Goal: Check status: Check status

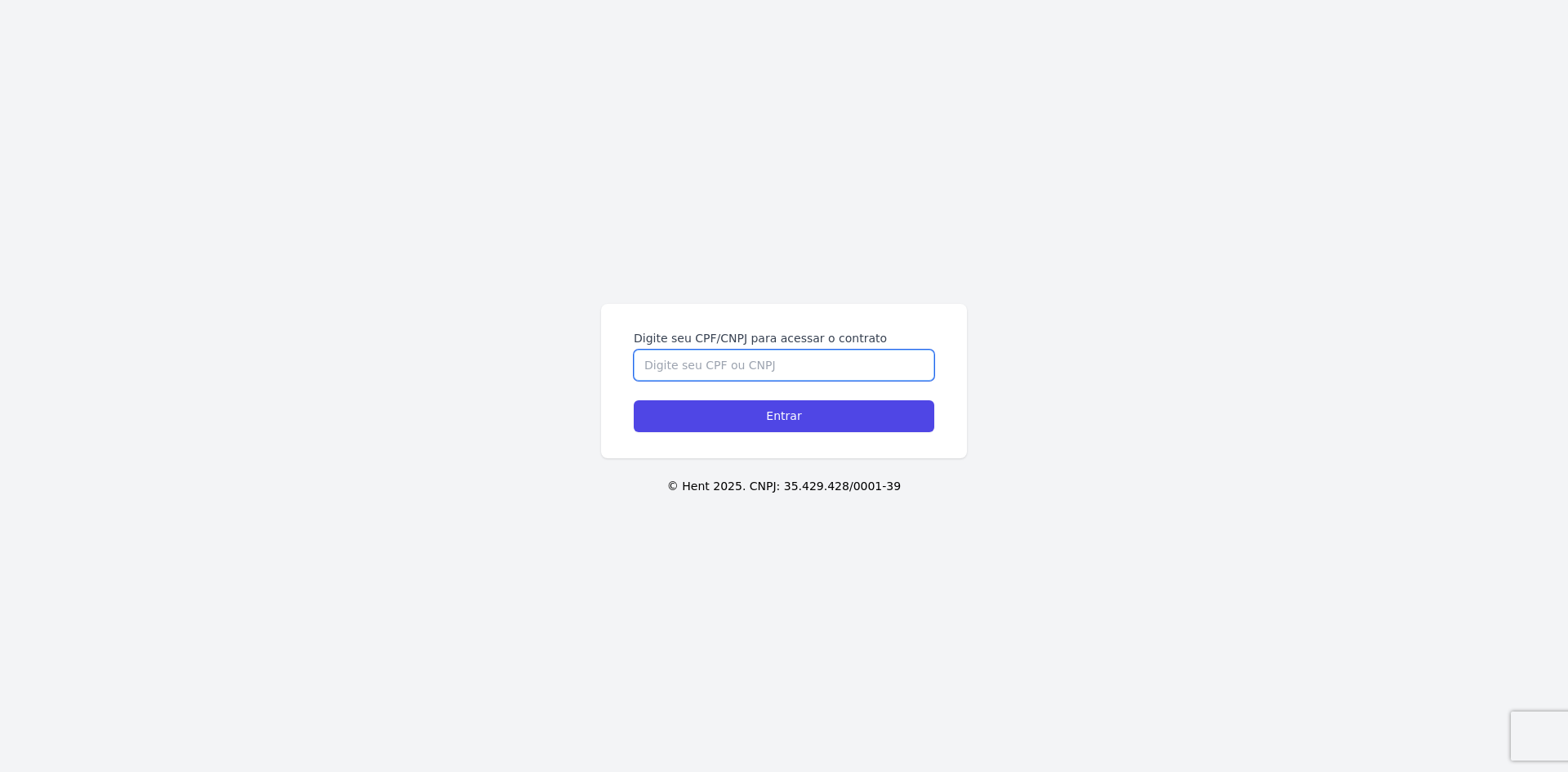
click at [691, 358] on input "Digite seu CPF/CNPJ para acessar o contrato" at bounding box center [784, 364] width 301 height 31
type input "08811752426"
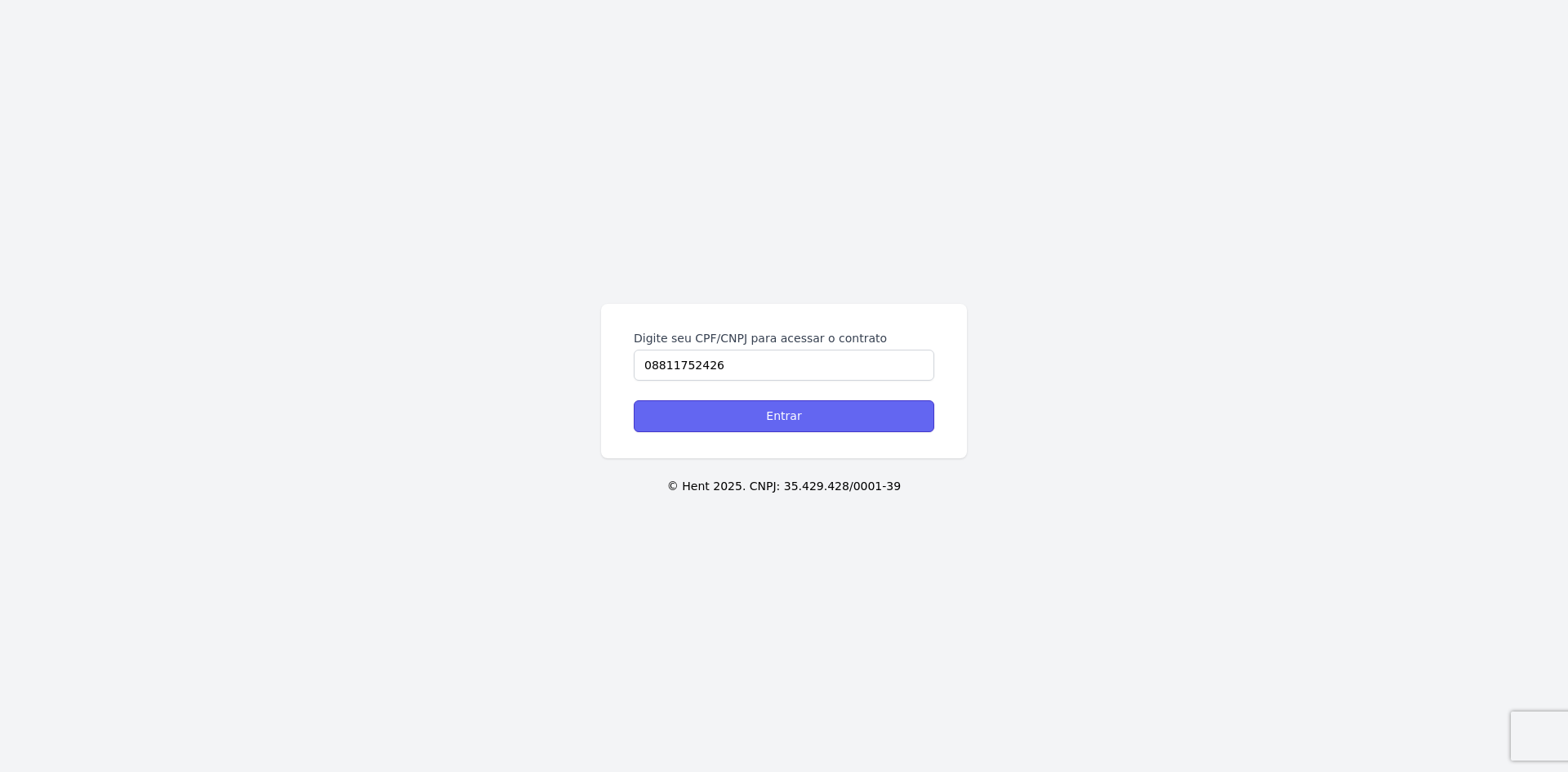
click at [786, 418] on input "Entrar" at bounding box center [784, 416] width 301 height 32
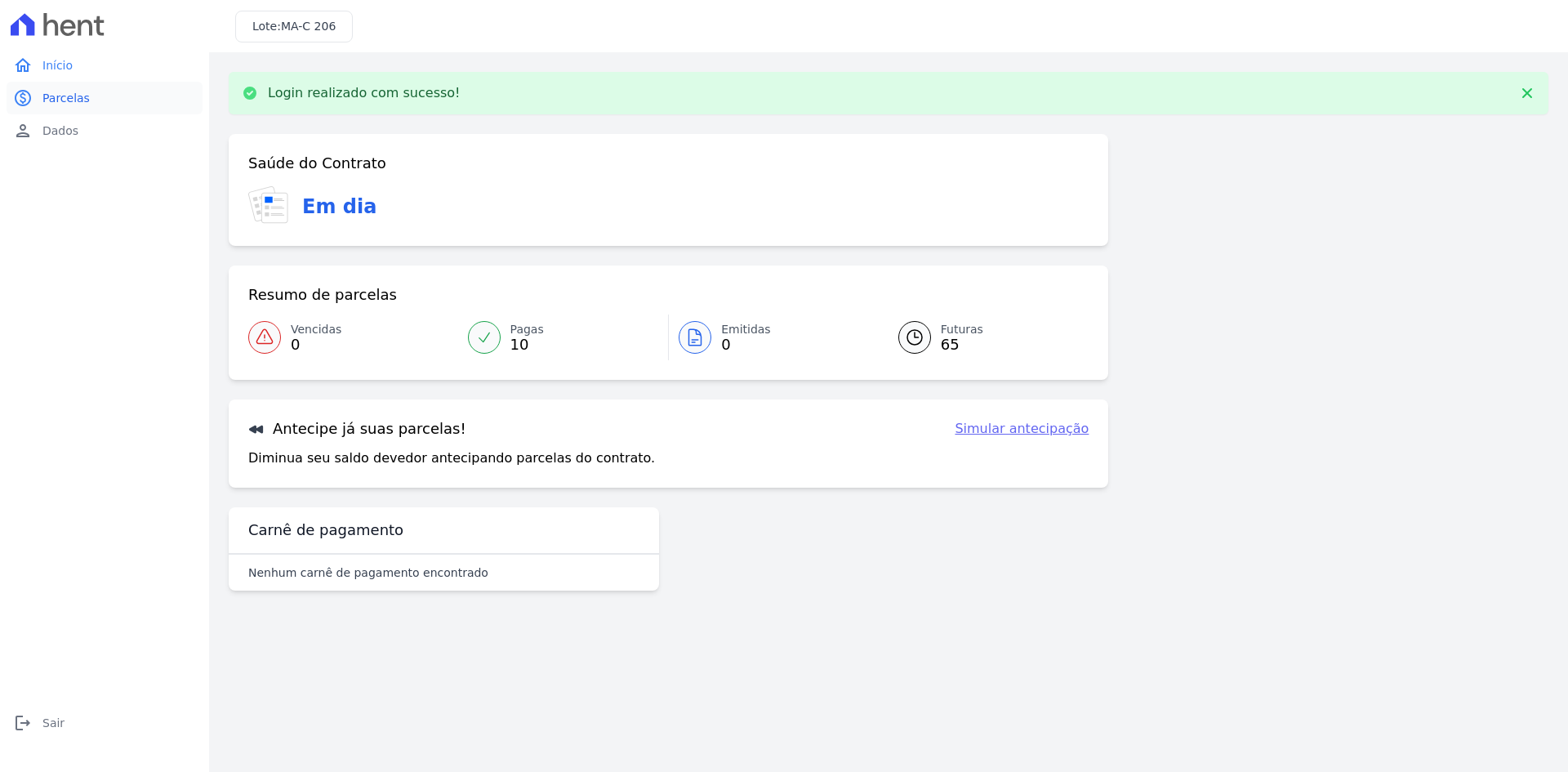
click at [70, 93] on span "Parcelas" at bounding box center [66, 99] width 48 height 17
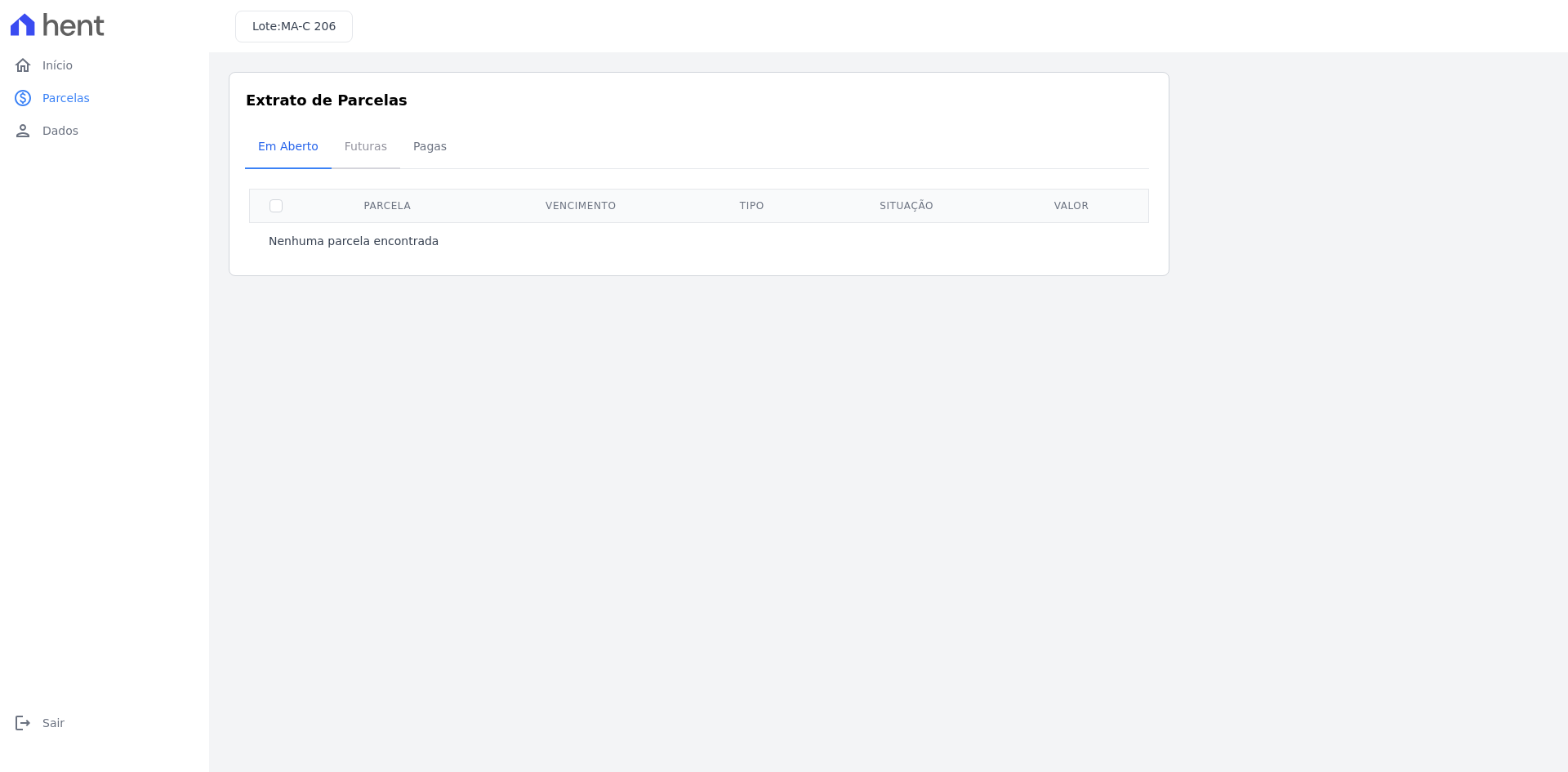
click at [357, 137] on span "Futuras" at bounding box center [366, 145] width 62 height 33
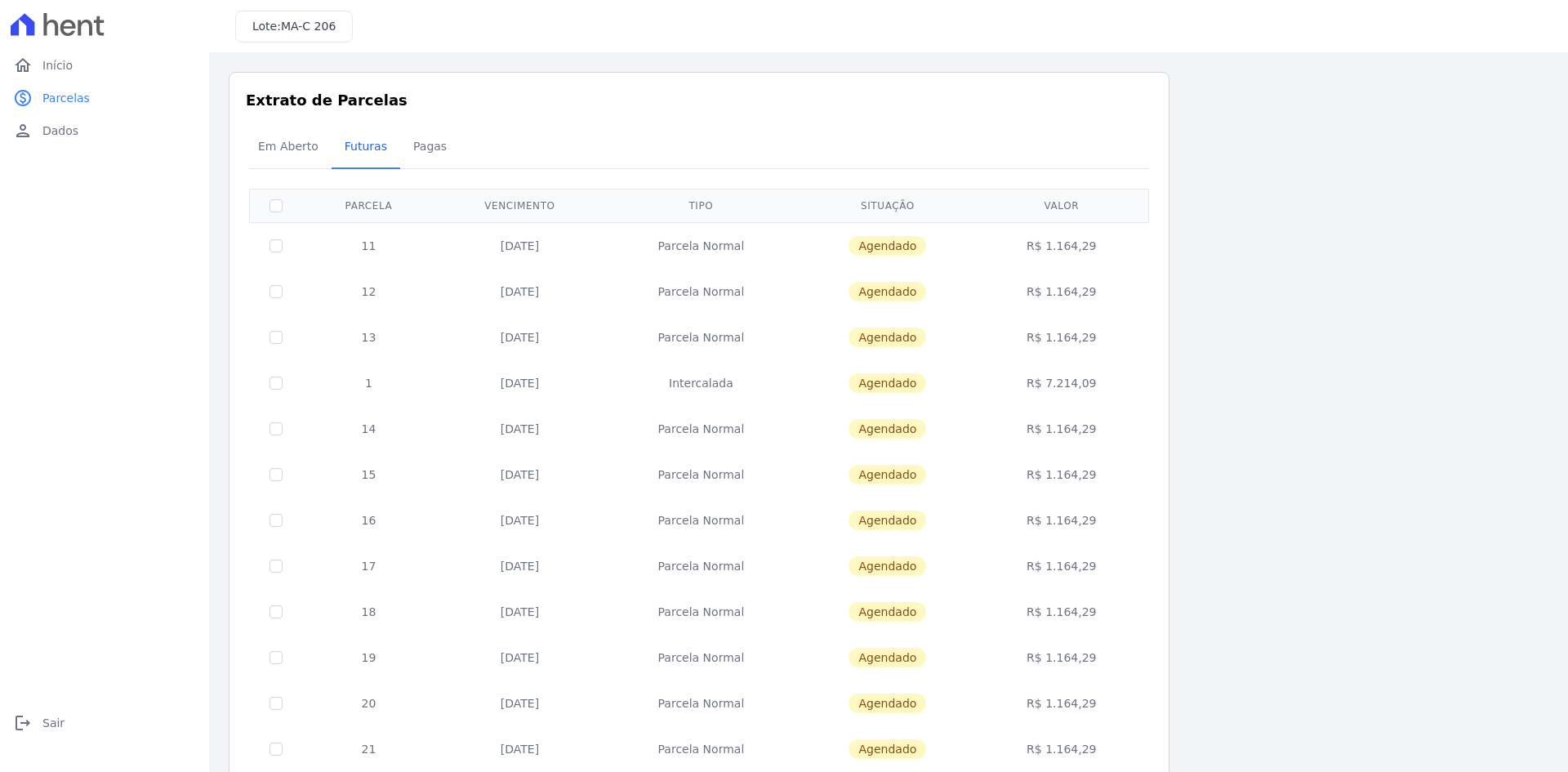
drag, startPoint x: 1090, startPoint y: 382, endPoint x: 1026, endPoint y: 380, distance: 64.0
click at [1024, 386] on td "R$ 7.214,09" at bounding box center [1061, 383] width 168 height 46
click at [1104, 368] on td "R$ 7.214,09" at bounding box center [1061, 383] width 168 height 46
drag, startPoint x: 1129, startPoint y: 401, endPoint x: 1121, endPoint y: 397, distance: 8.9
click at [1129, 399] on td "R$ 7.214,09" at bounding box center [1061, 383] width 168 height 46
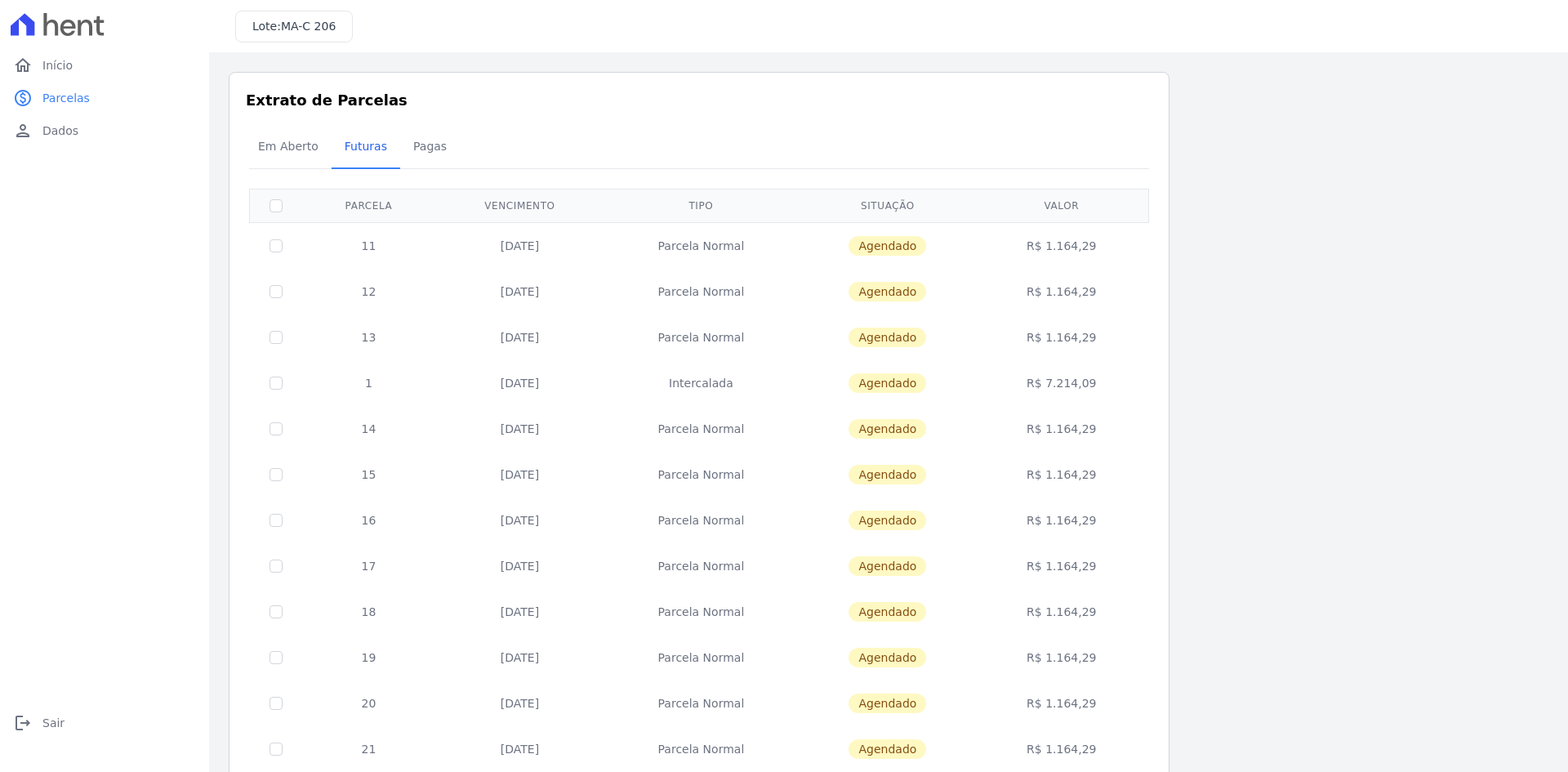
click at [977, 383] on td "Agendado" at bounding box center [887, 383] width 180 height 46
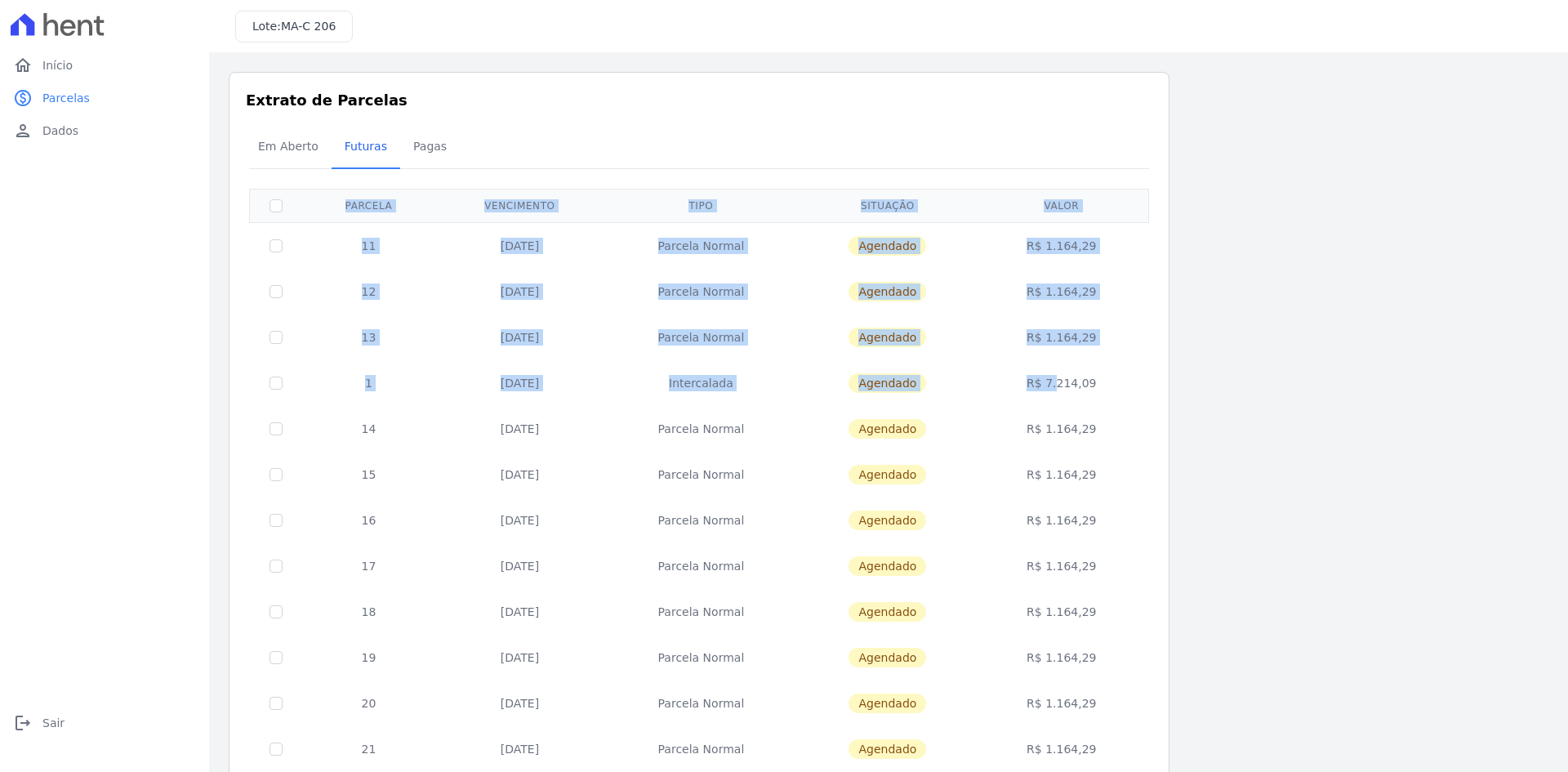
drag, startPoint x: 1029, startPoint y: 386, endPoint x: 1178, endPoint y: 382, distance: 149.1
click at [1179, 382] on div "Listagem de parcelas Baixar PDF Extrato de Parcelas Em [GEOGRAPHIC_DATA] Futura…" at bounding box center [889, 642] width 1320 height 1141
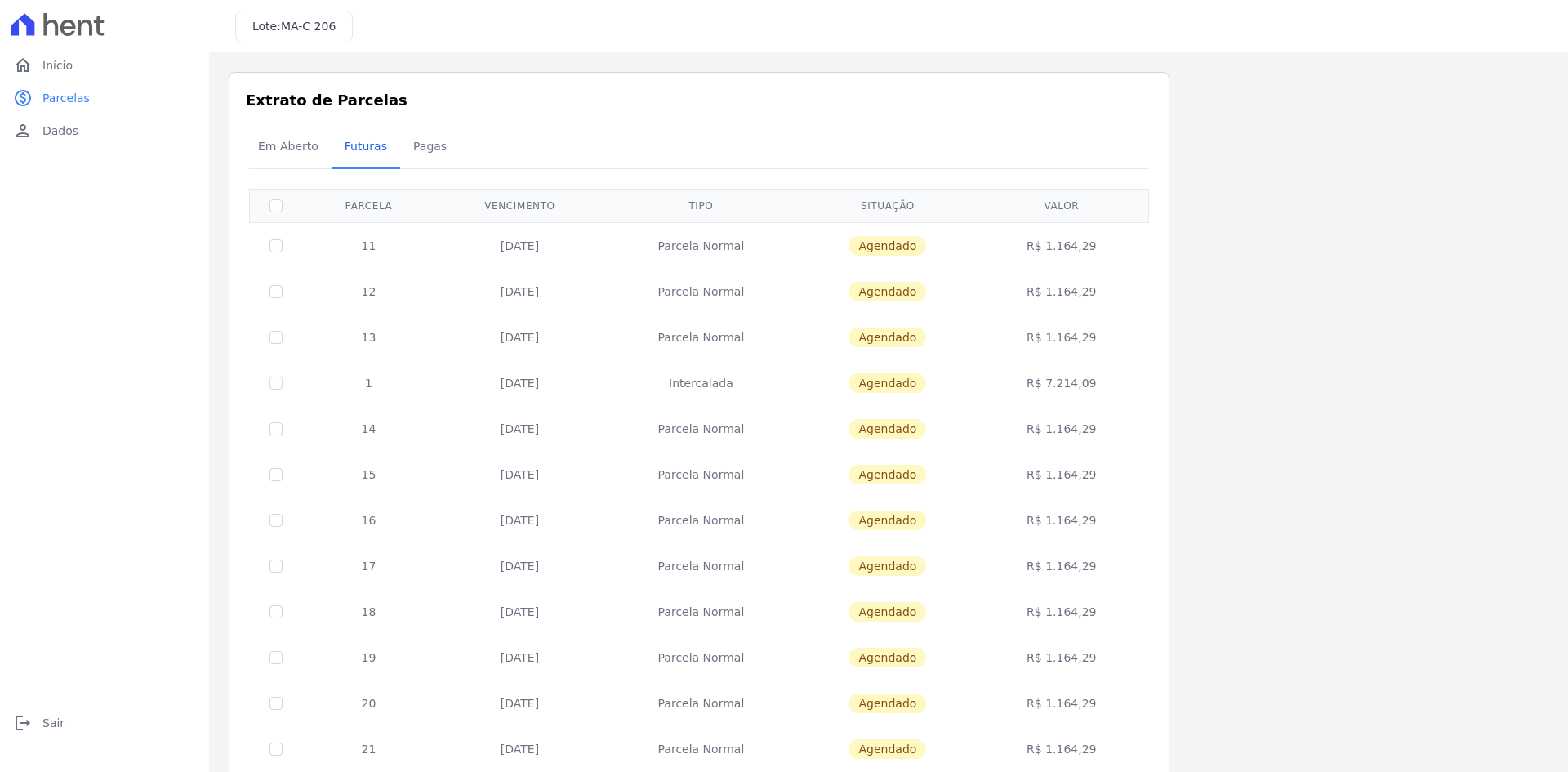
click at [1275, 378] on div "Listagem de parcelas Baixar PDF Extrato de Parcelas Em [GEOGRAPHIC_DATA] Futura…" at bounding box center [889, 642] width 1320 height 1141
drag, startPoint x: 1123, startPoint y: 383, endPoint x: 1033, endPoint y: 375, distance: 90.4
click at [1033, 376] on td "R$ 7.214,09" at bounding box center [1061, 383] width 168 height 46
click at [1248, 342] on div "Listagem de parcelas Baixar PDF Extrato de Parcelas Em [GEOGRAPHIC_DATA] Futura…" at bounding box center [889, 642] width 1320 height 1141
drag, startPoint x: 1113, startPoint y: 381, endPoint x: 1012, endPoint y: 394, distance: 101.8
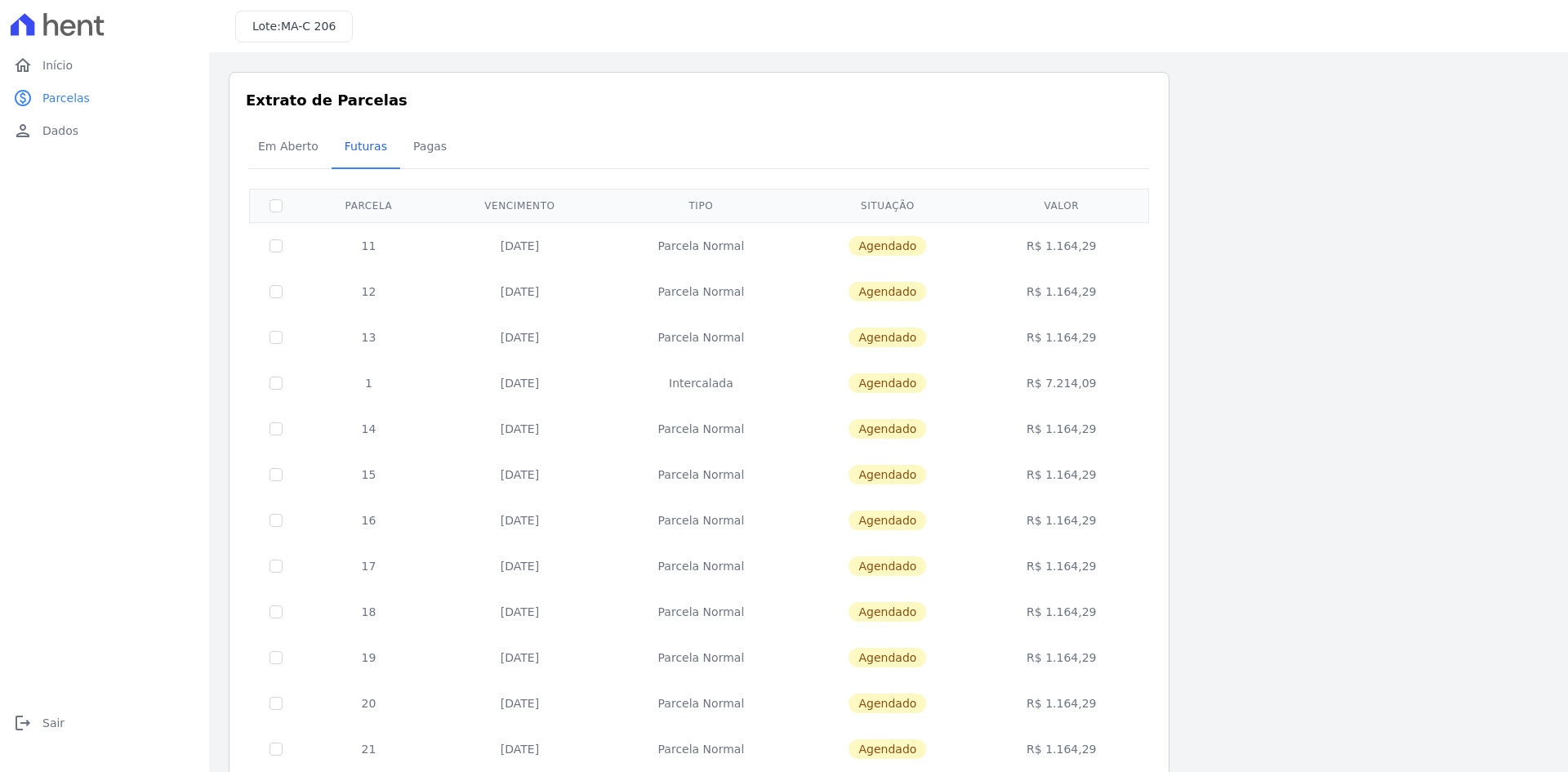
click at [1012, 394] on td "R$ 7.214,09" at bounding box center [1061, 383] width 168 height 46
click at [1232, 363] on div "Listagem de parcelas Baixar PDF Extrato de Parcelas Em [GEOGRAPHIC_DATA] Futura…" at bounding box center [889, 642] width 1320 height 1141
